Goal: Task Accomplishment & Management: Use online tool/utility

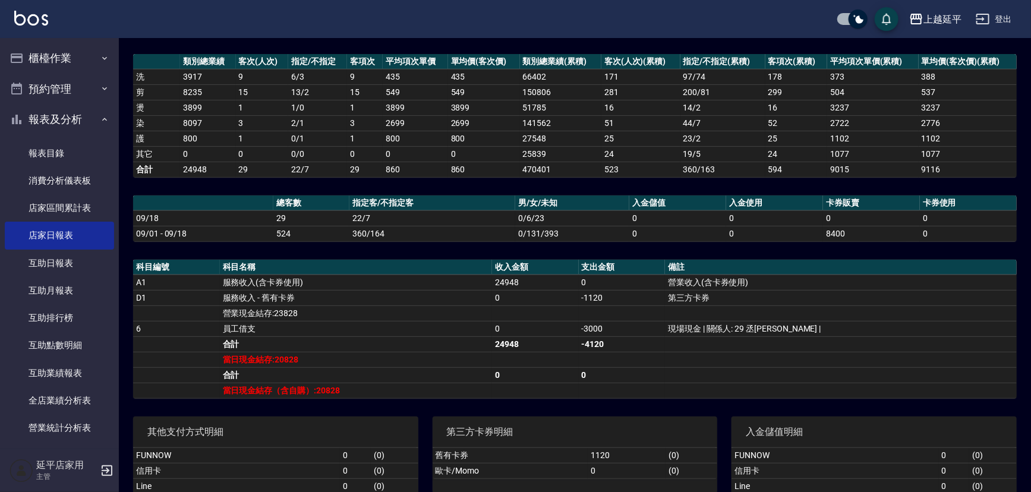
scroll to position [151, 0]
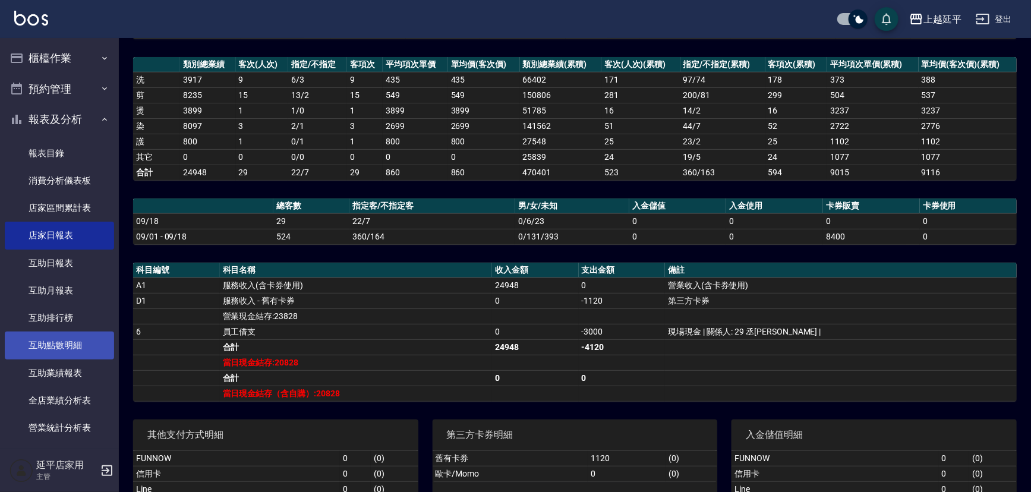
click at [68, 345] on link "互助點數明細" at bounding box center [59, 344] width 109 height 27
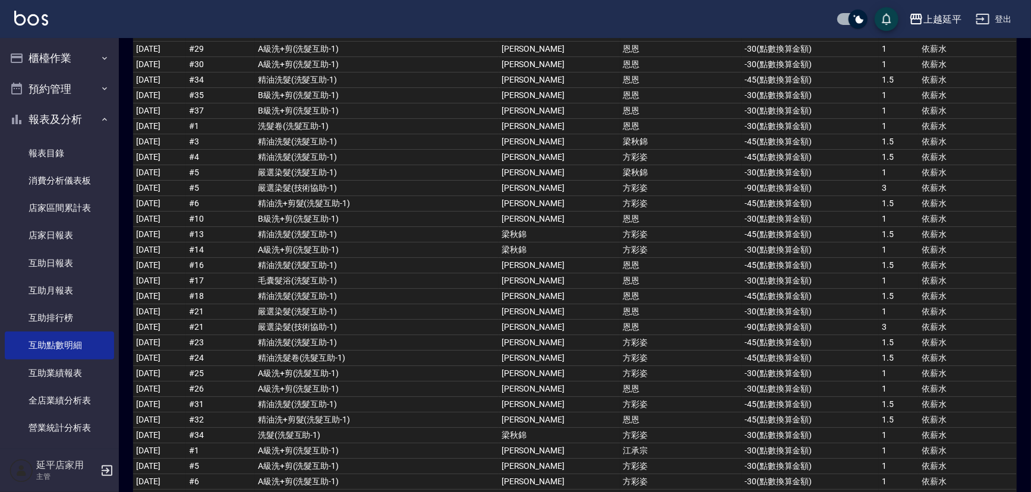
scroll to position [2214, 0]
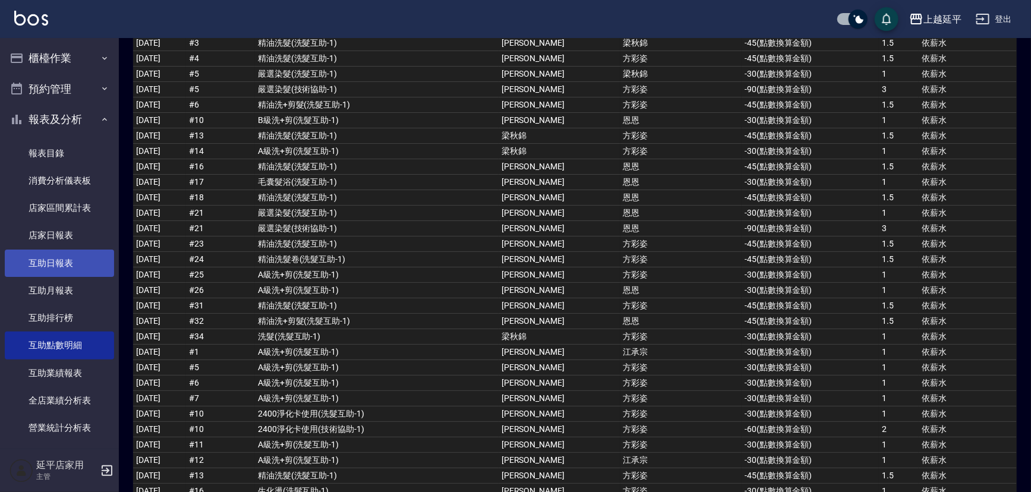
click at [68, 263] on link "互助日報表" at bounding box center [59, 263] width 109 height 27
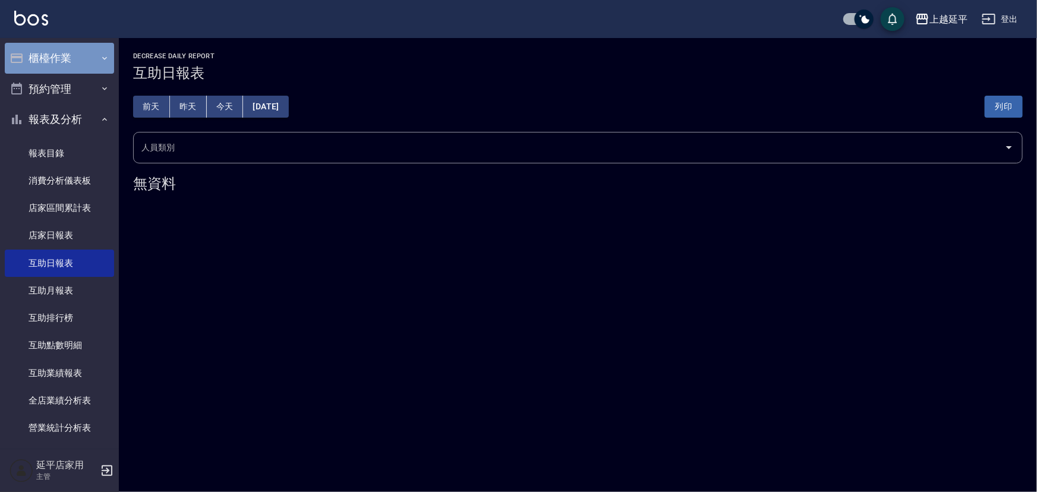
click at [69, 43] on button "櫃檯作業" at bounding box center [59, 58] width 109 height 31
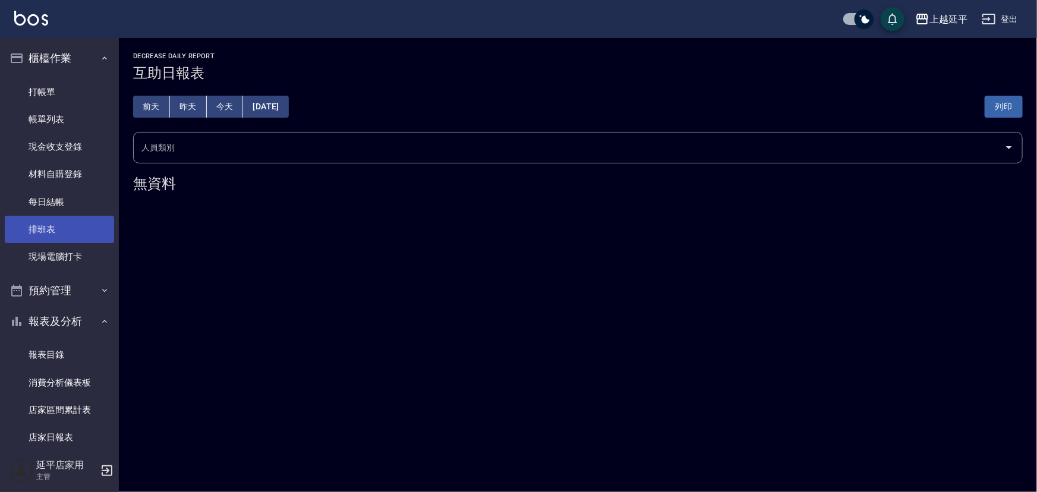
click at [71, 238] on link "排班表" at bounding box center [59, 229] width 109 height 27
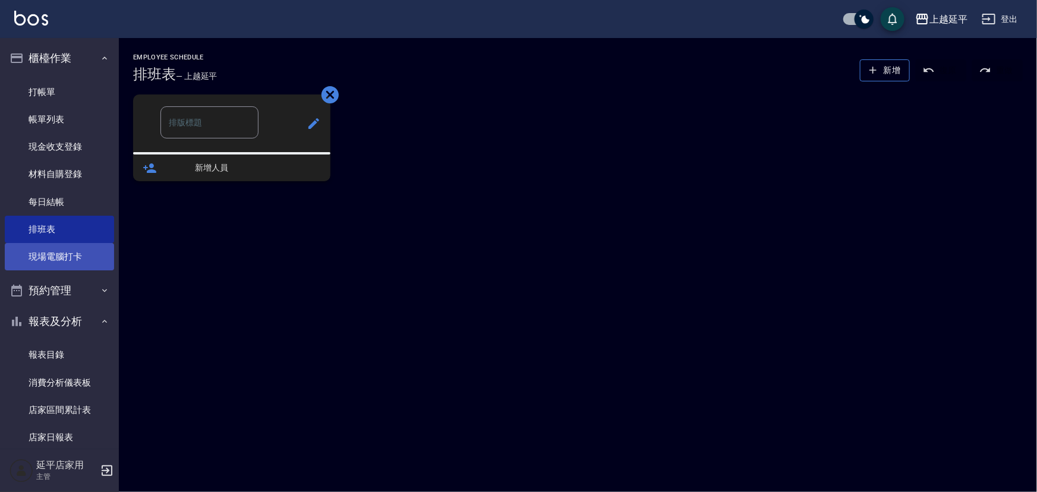
click at [74, 250] on link "現場電腦打卡" at bounding box center [59, 256] width 109 height 27
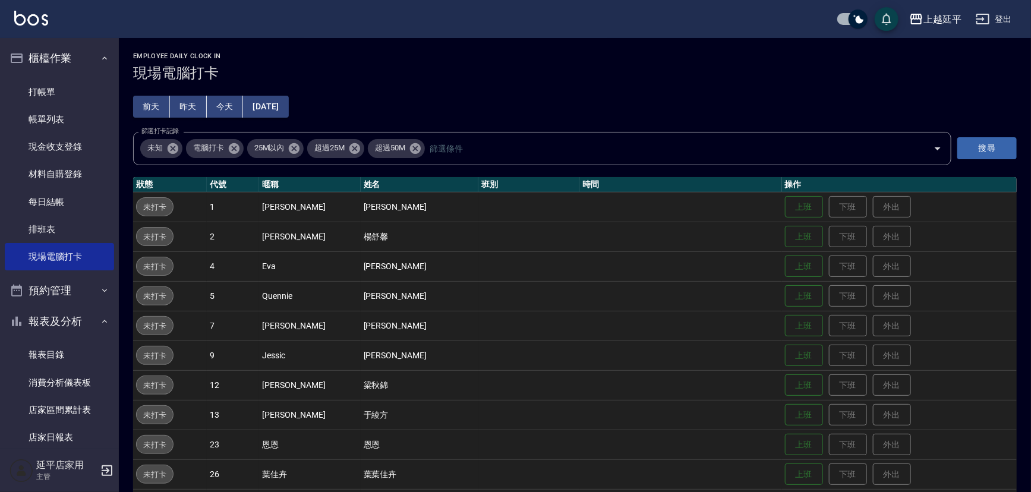
click at [242, 99] on button "今天" at bounding box center [225, 107] width 37 height 22
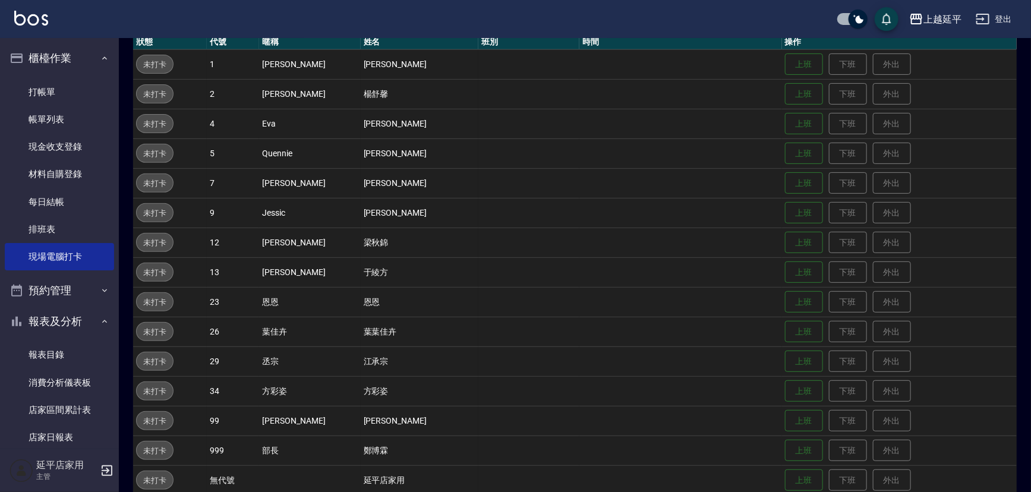
scroll to position [162, 0]
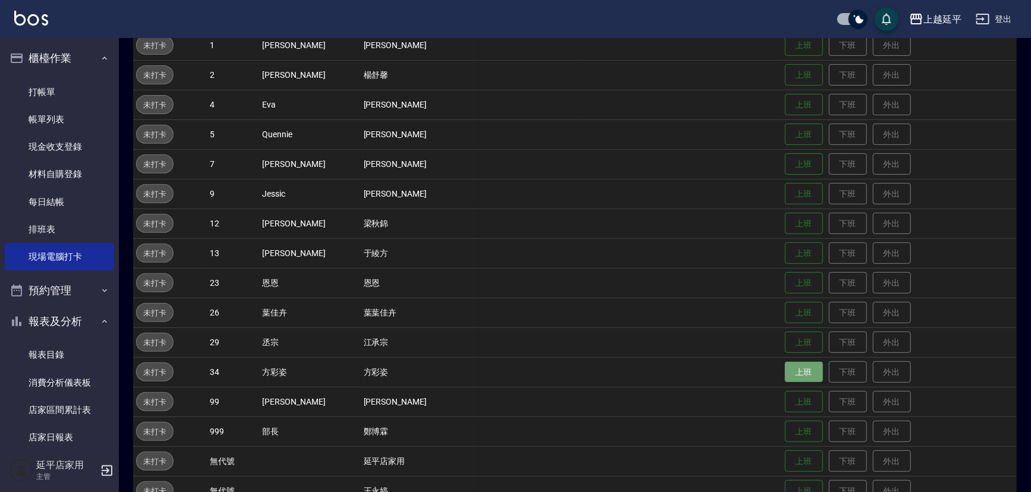
click at [785, 362] on button "上班" at bounding box center [804, 372] width 38 height 21
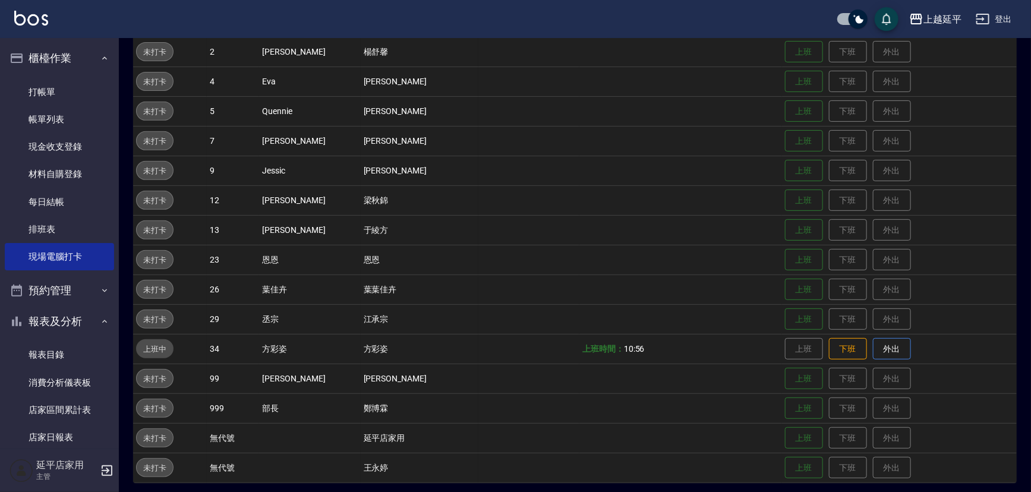
scroll to position [190, 0]
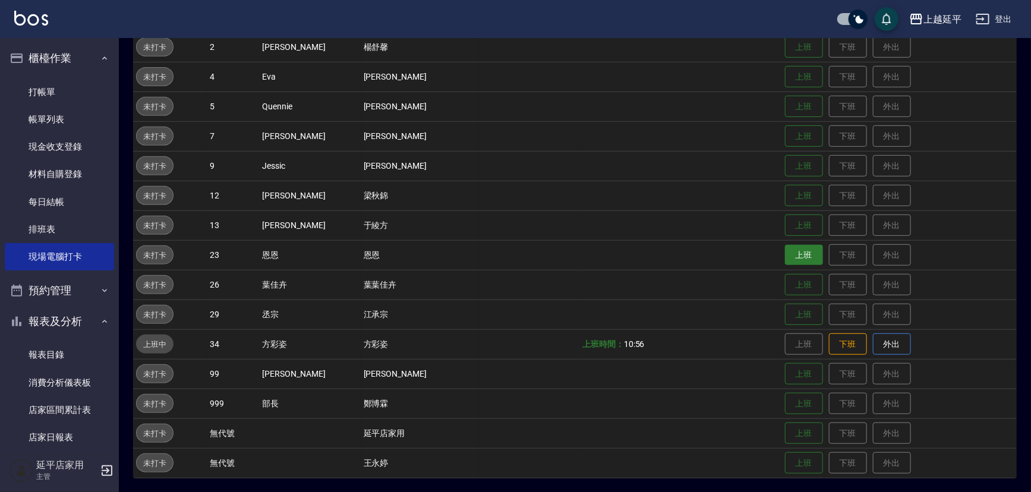
click at [785, 255] on button "上班" at bounding box center [804, 255] width 38 height 21
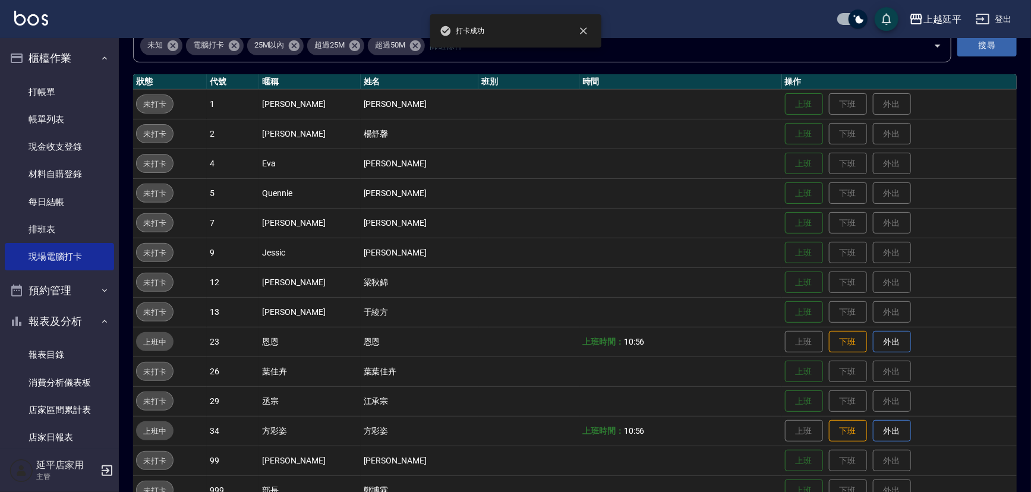
scroll to position [0, 0]
